Goal: Task Accomplishment & Management: Manage account settings

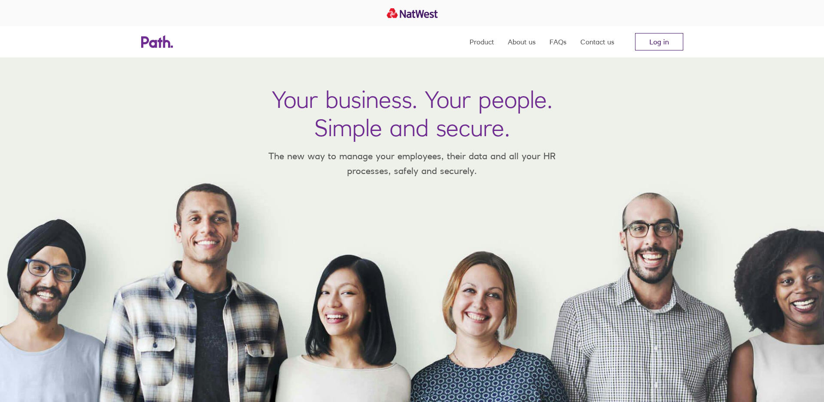
click at [664, 40] on link "Log in" at bounding box center [659, 41] width 48 height 17
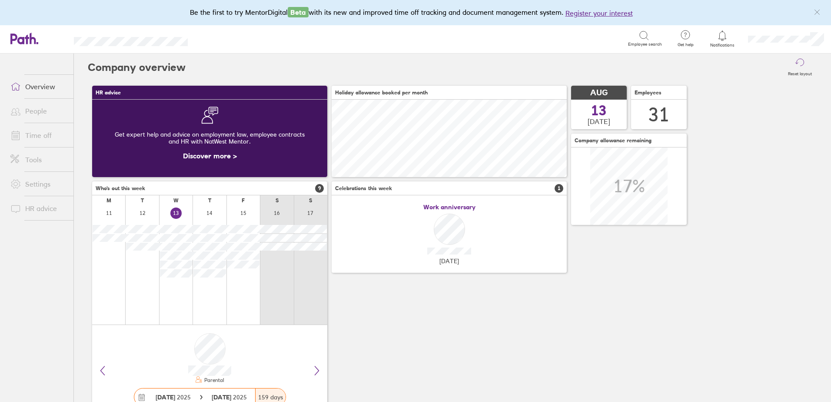
scroll to position [77, 235]
click at [33, 137] on link "Time off" at bounding box center [38, 134] width 70 height 17
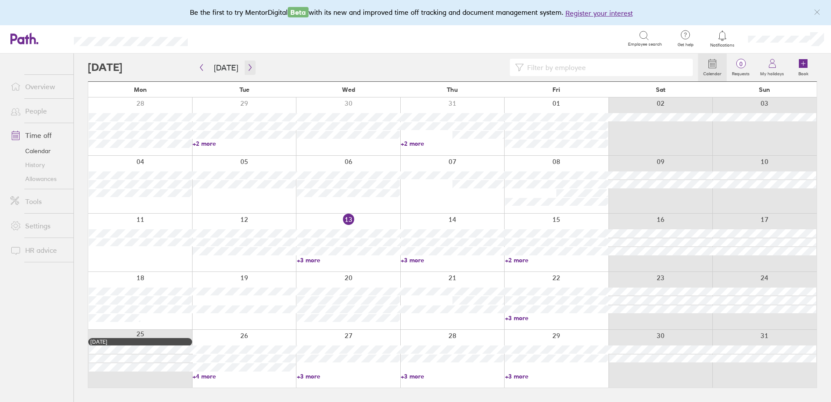
click at [247, 69] on icon "button" at bounding box center [250, 67] width 7 height 7
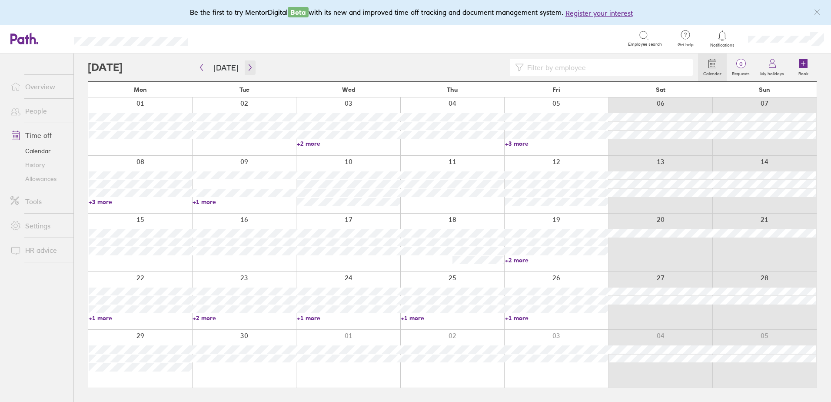
click at [247, 69] on icon "button" at bounding box center [250, 67] width 7 height 7
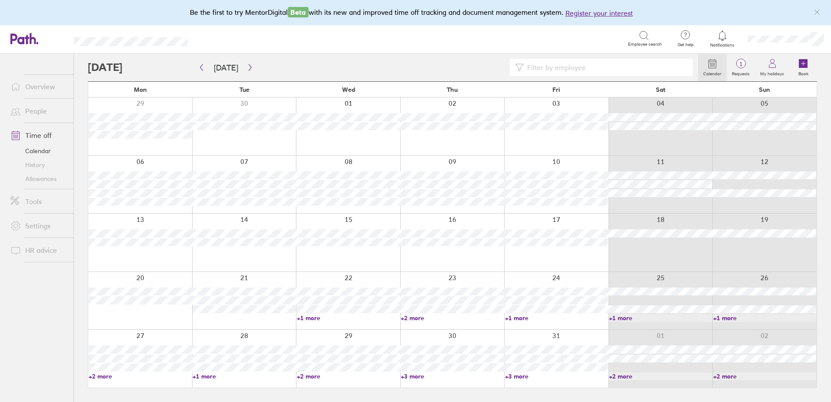
click at [747, 53] on header "Search Employee search Get help FAQs Contact us Notifications My profile Sign o…" at bounding box center [415, 39] width 831 height 28
click at [743, 60] on circle at bounding box center [740, 63] width 9 height 9
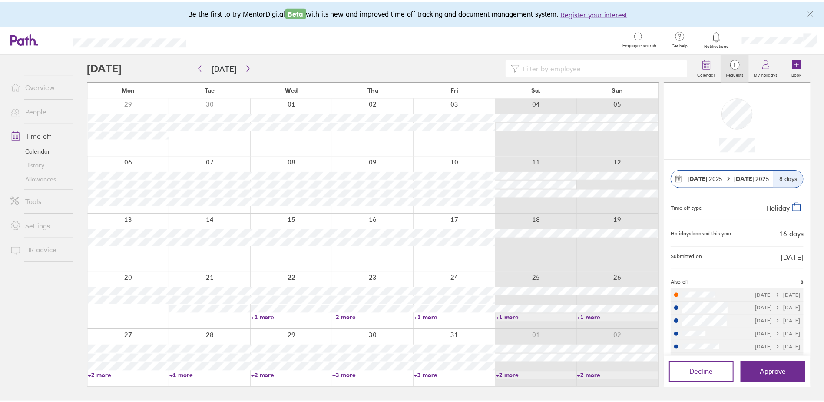
scroll to position [17, 0]
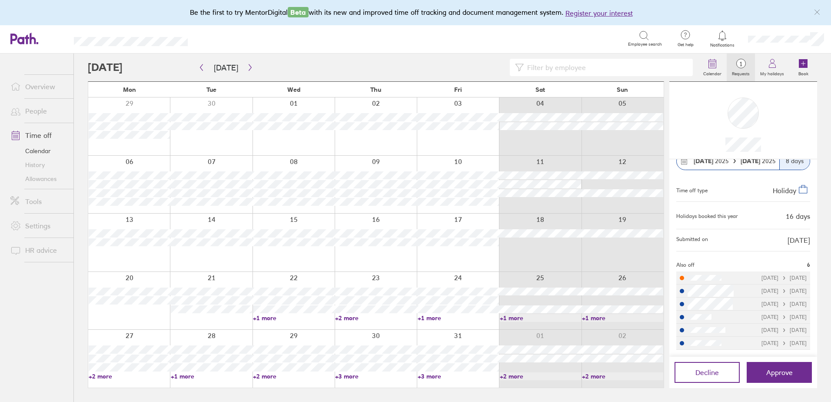
click at [269, 372] on link "+2 more" at bounding box center [293, 376] width 81 height 8
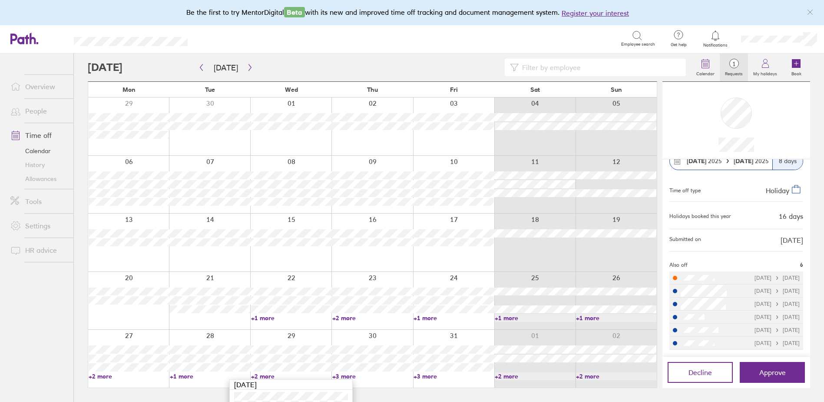
scroll to position [37, 0]
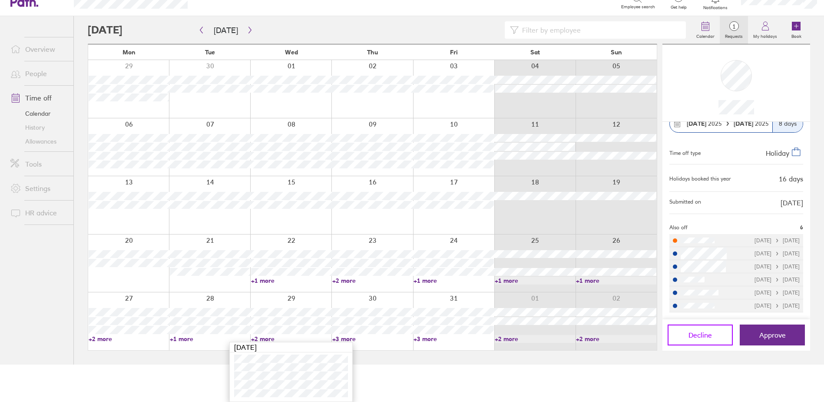
click at [709, 335] on span "Decline" at bounding box center [700, 335] width 23 height 8
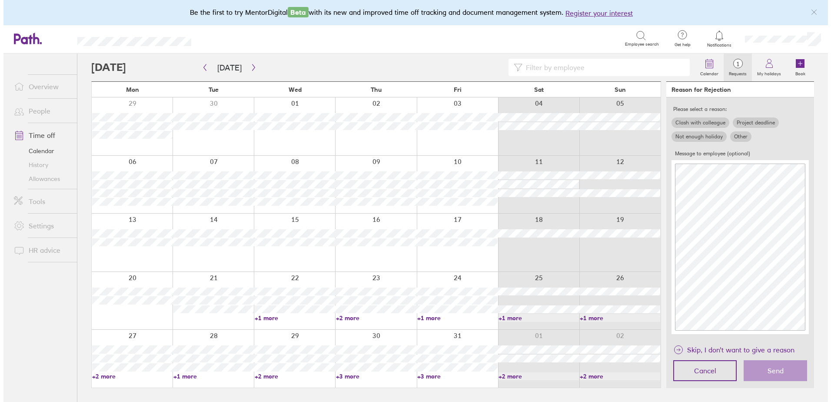
scroll to position [0, 0]
click at [745, 135] on label "Other" at bounding box center [743, 136] width 21 height 10
click at [0, 0] on input "Other" at bounding box center [0, 0] width 0 height 0
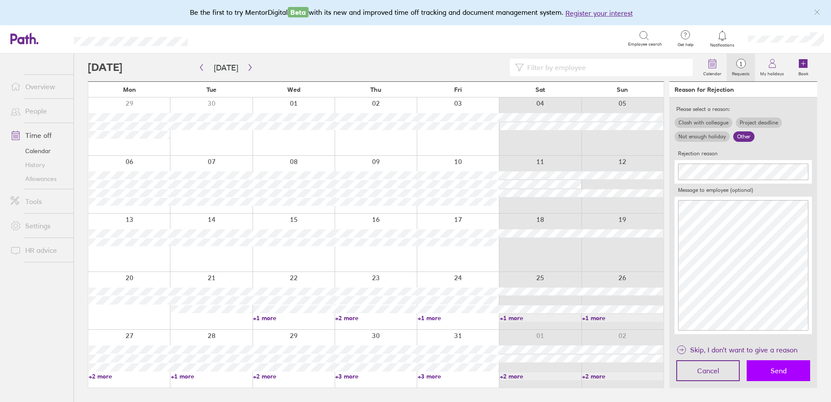
click at [760, 367] on button "Send" at bounding box center [778, 370] width 63 height 21
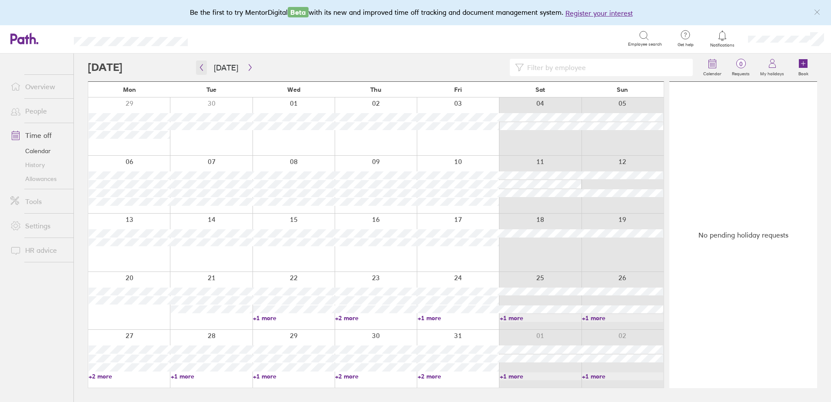
click at [203, 68] on icon "button" at bounding box center [201, 67] width 7 height 7
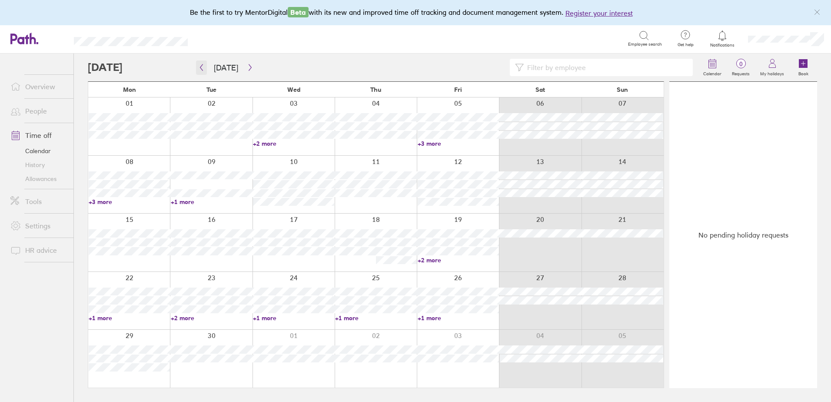
click at [200, 67] on icon "button" at bounding box center [201, 67] width 3 height 7
